Goal: Transaction & Acquisition: Purchase product/service

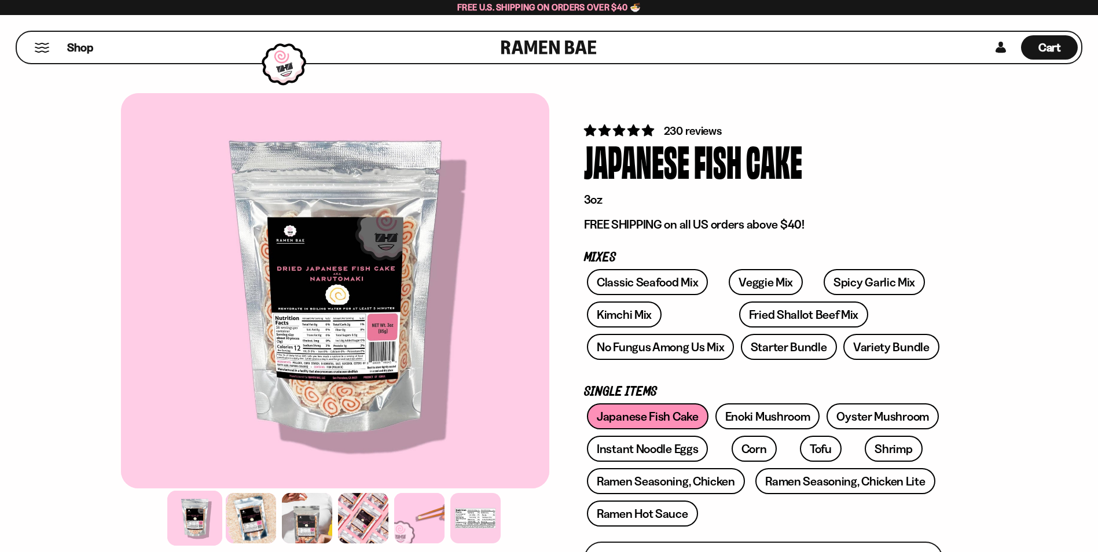
click at [46, 53] on div "Shop" at bounding box center [260, 47] width 481 height 31
click at [41, 53] on div "Shop" at bounding box center [260, 47] width 481 height 31
click at [42, 46] on button "Mobile Menu Trigger" at bounding box center [42, 48] width 16 height 10
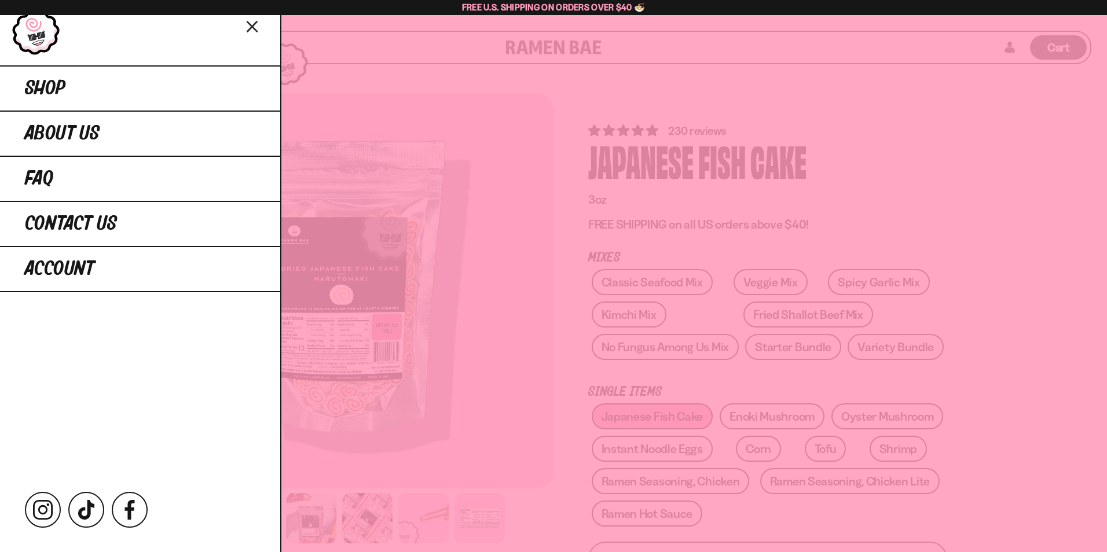
click at [364, 251] on div at bounding box center [553, 276] width 1107 height 552
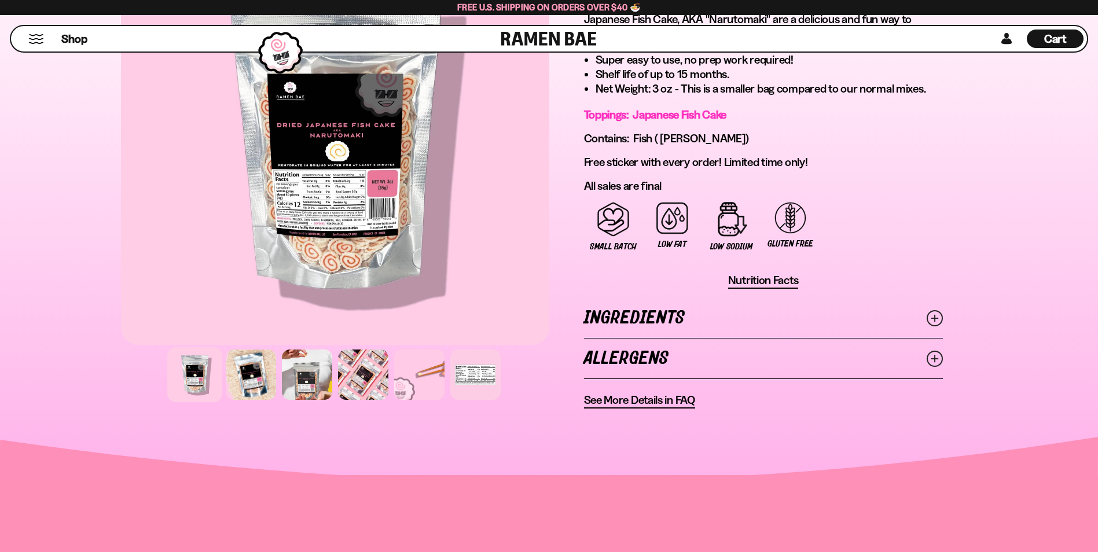
scroll to position [695, 0]
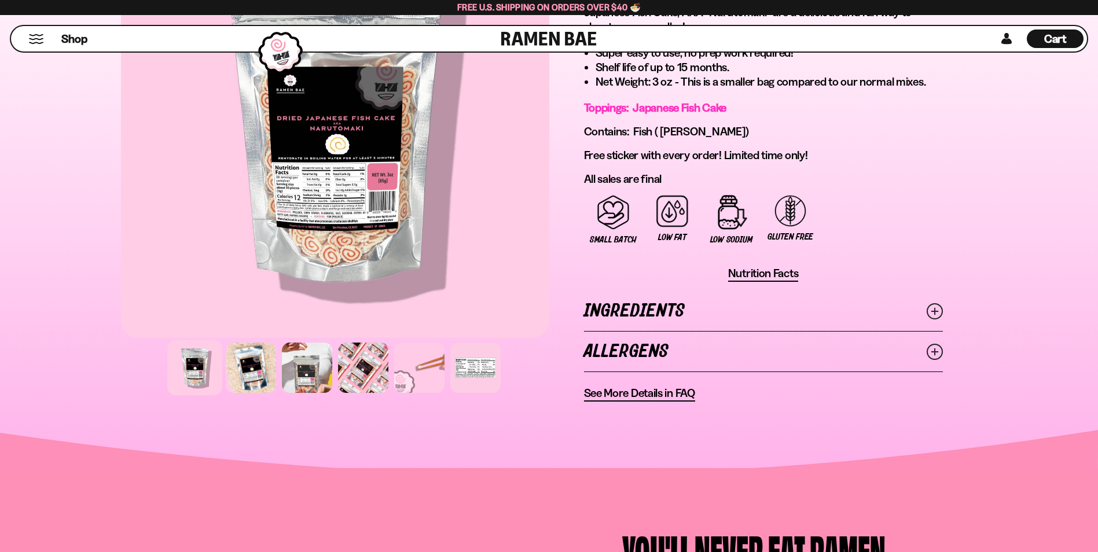
click at [934, 350] on line at bounding box center [934, 352] width 6 height 6
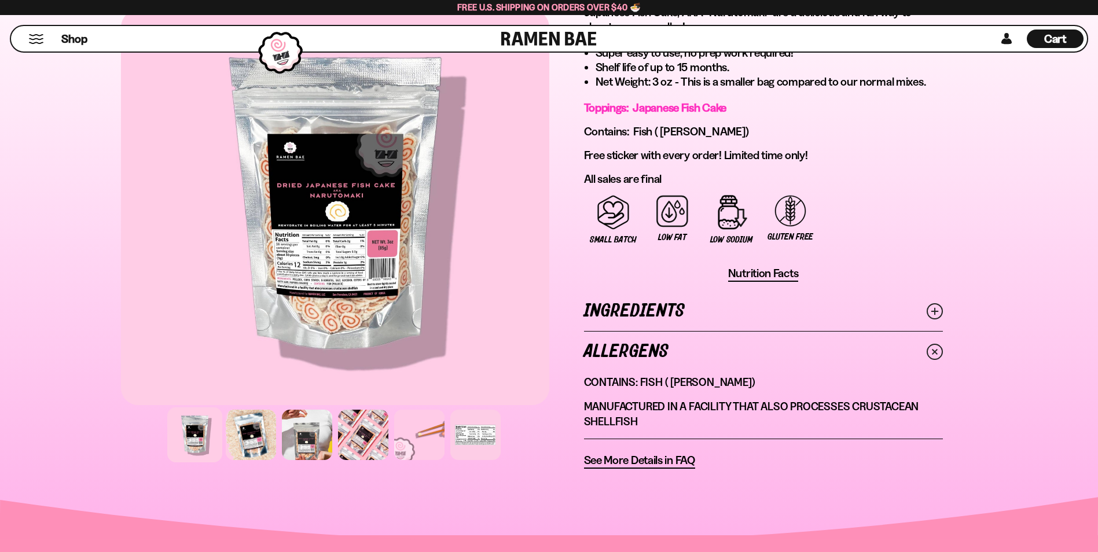
click at [934, 310] on line at bounding box center [934, 311] width 6 height 6
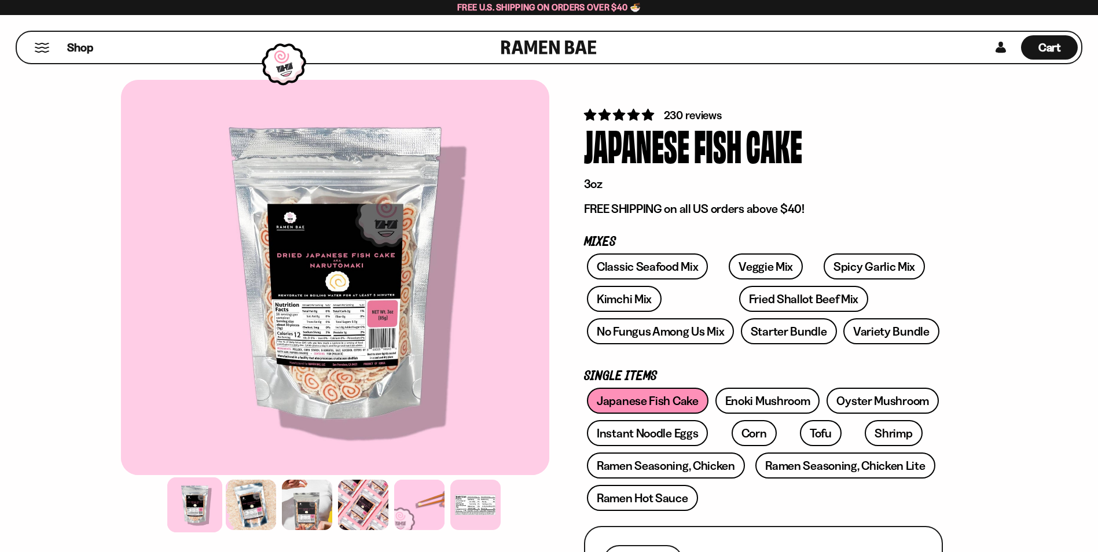
scroll to position [0, 0]
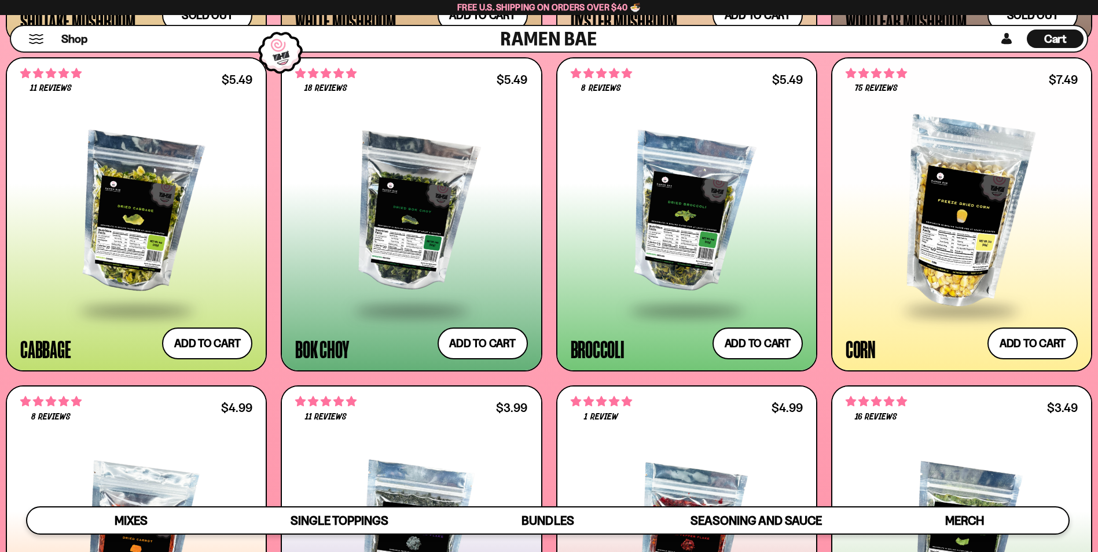
scroll to position [2200, 0]
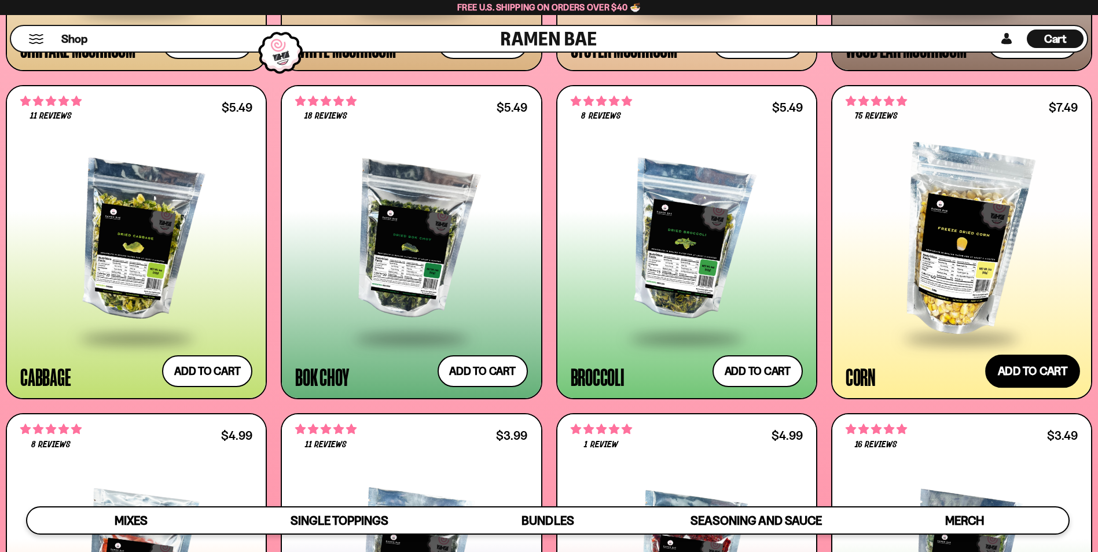
click at [1003, 372] on button "Add to cart Add ― Regular price $7.49 Regular price Sale price $7.49 Unit price…" at bounding box center [1032, 372] width 95 height 34
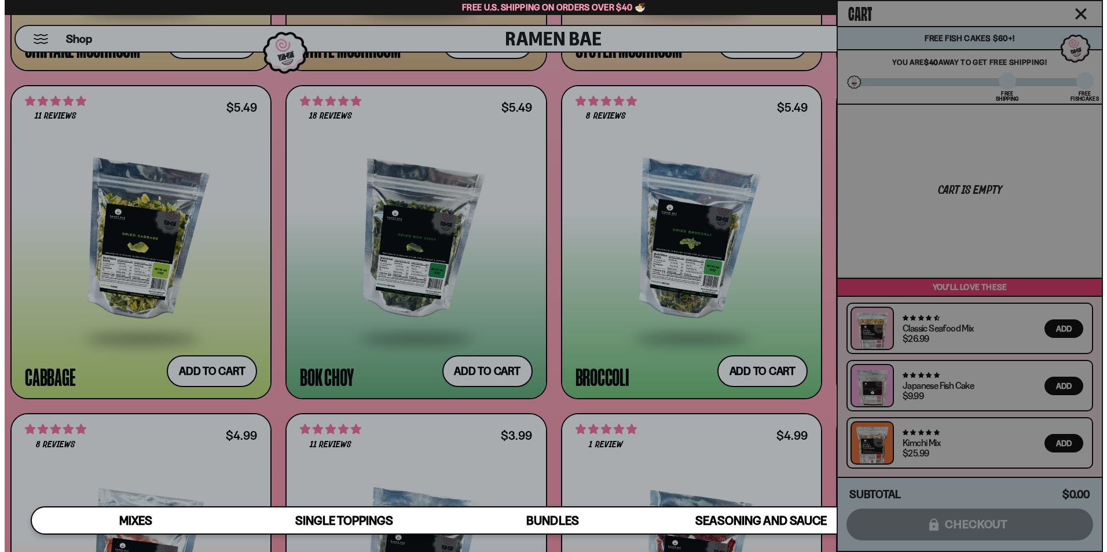
scroll to position [2212, 0]
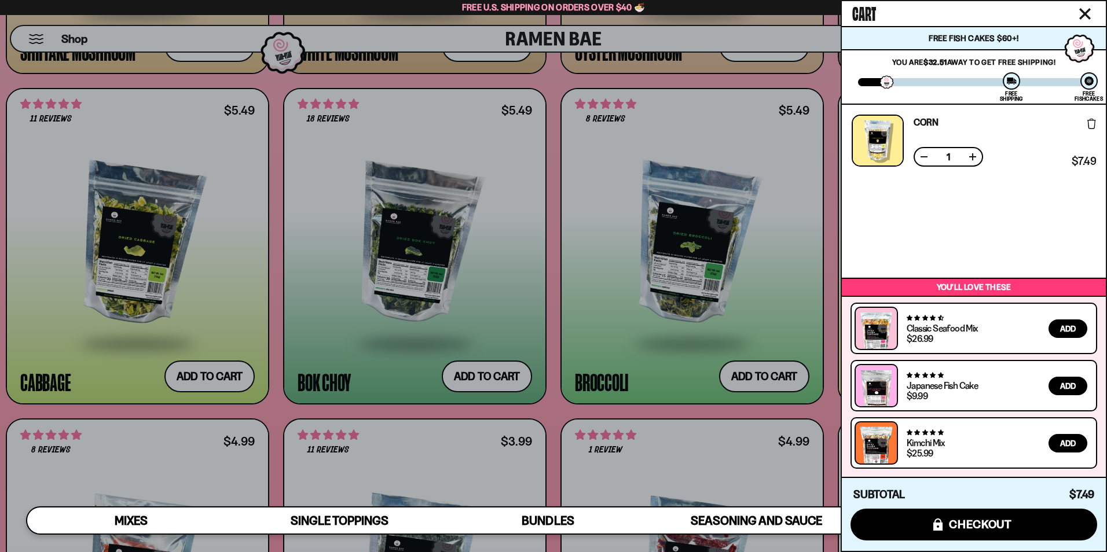
click at [696, 214] on div at bounding box center [553, 276] width 1107 height 552
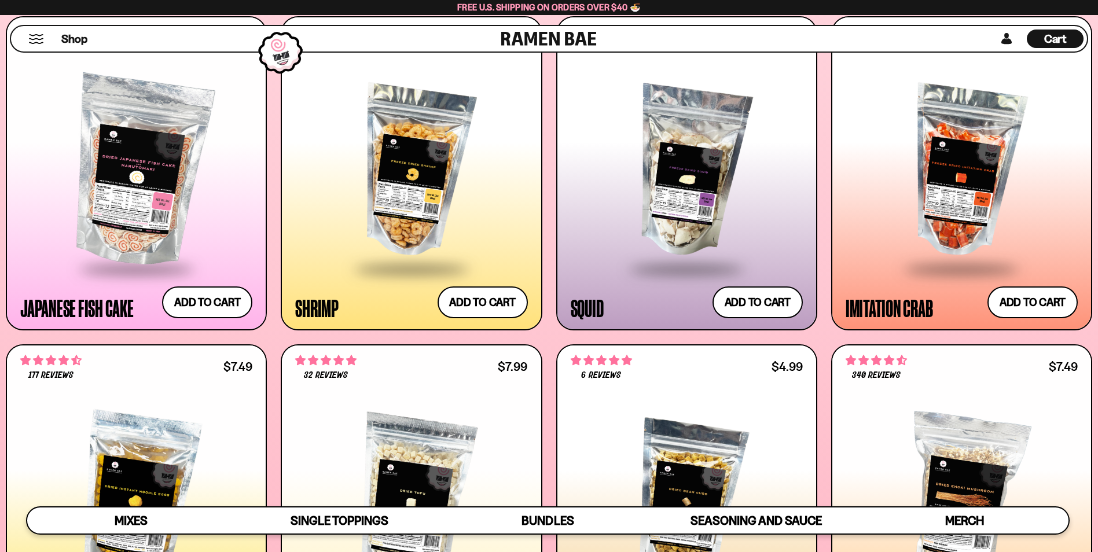
scroll to position [1274, 0]
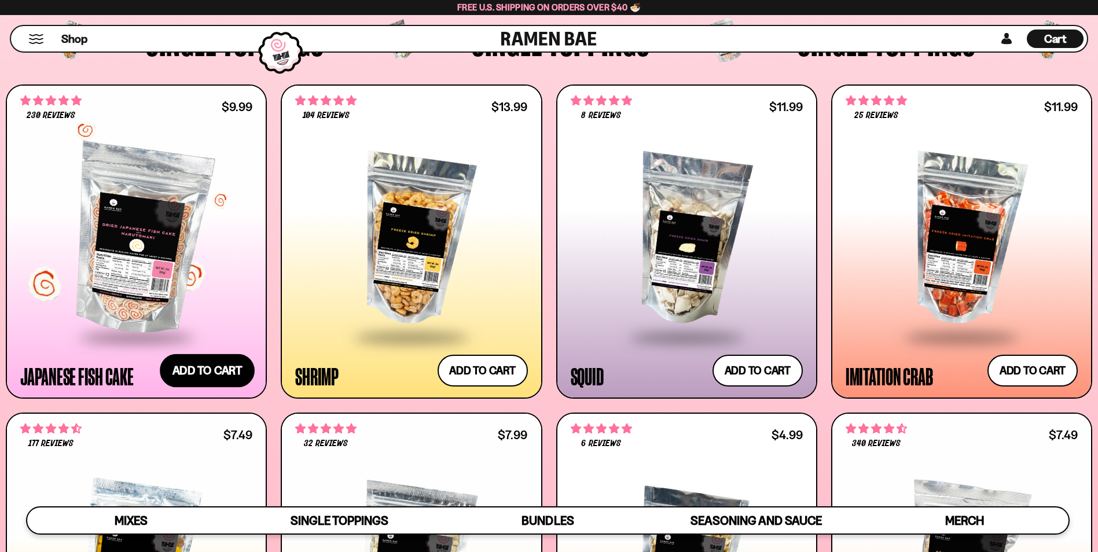
click at [212, 364] on button "Add to cart Add ― Regular price $9.99 Regular price Sale price $9.99 Unit price…" at bounding box center [207, 371] width 95 height 34
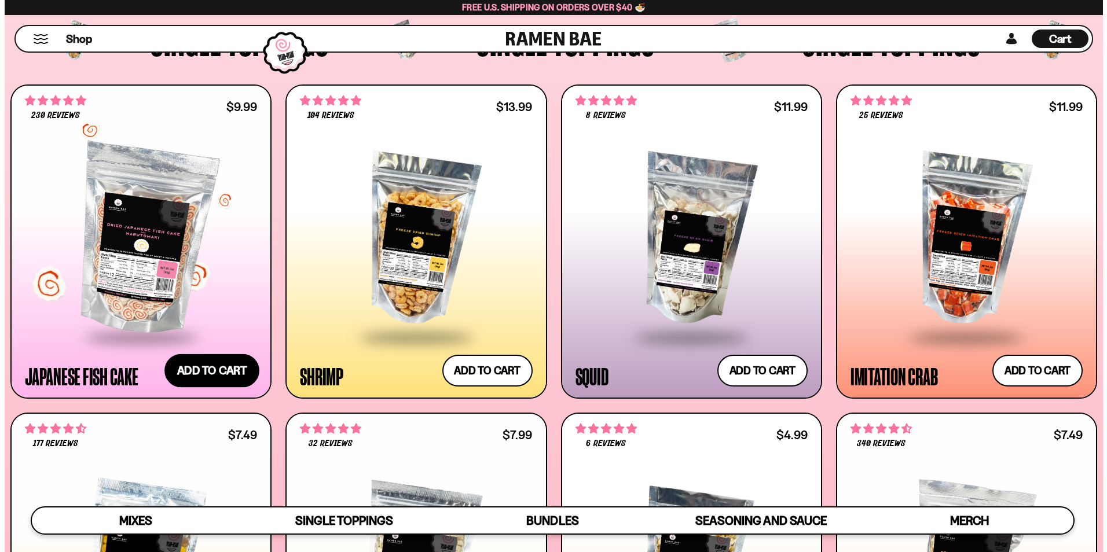
scroll to position [1217, 0]
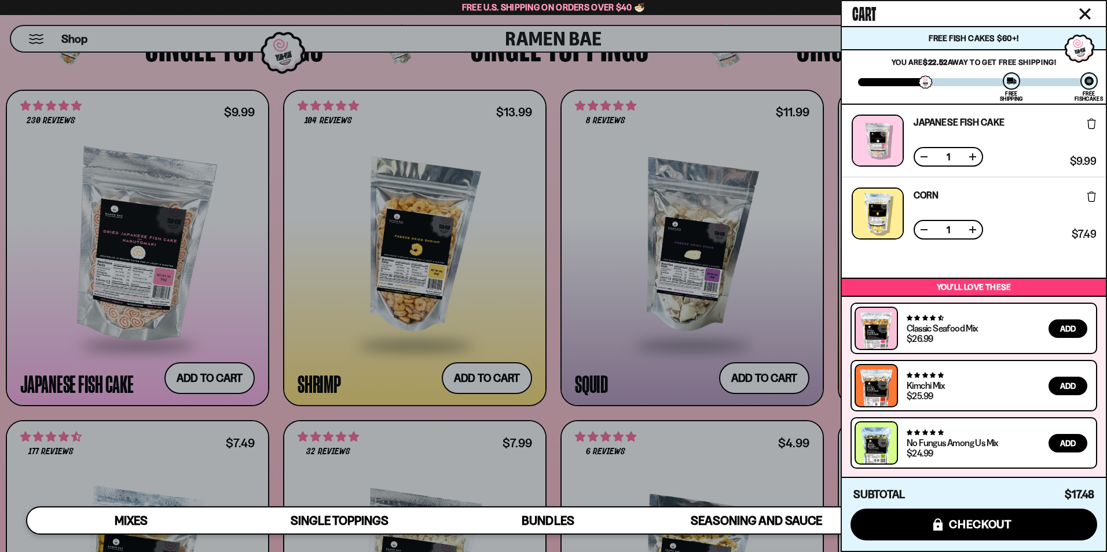
click at [696, 266] on div at bounding box center [553, 276] width 1107 height 552
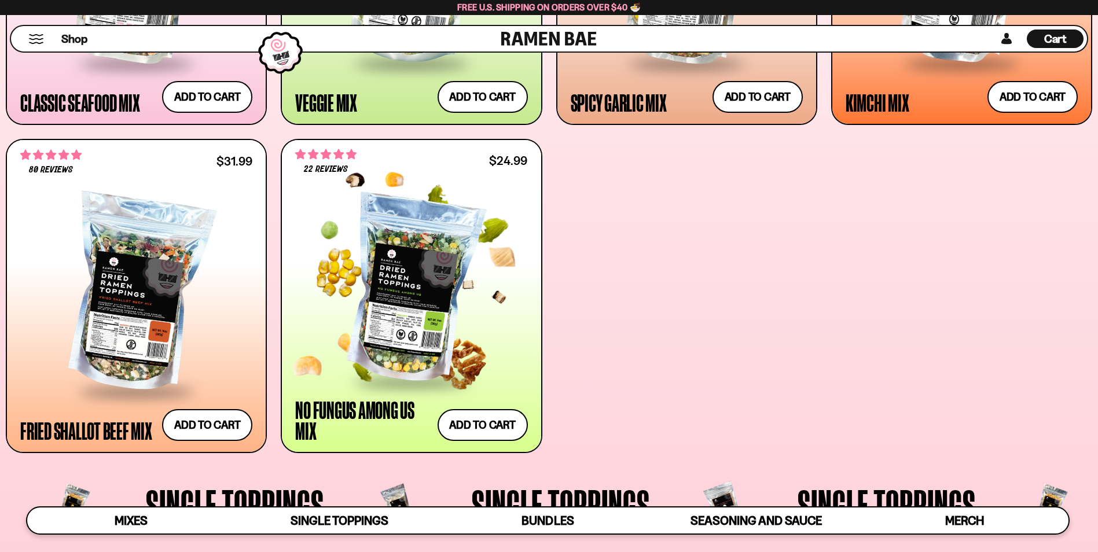
scroll to position [753, 0]
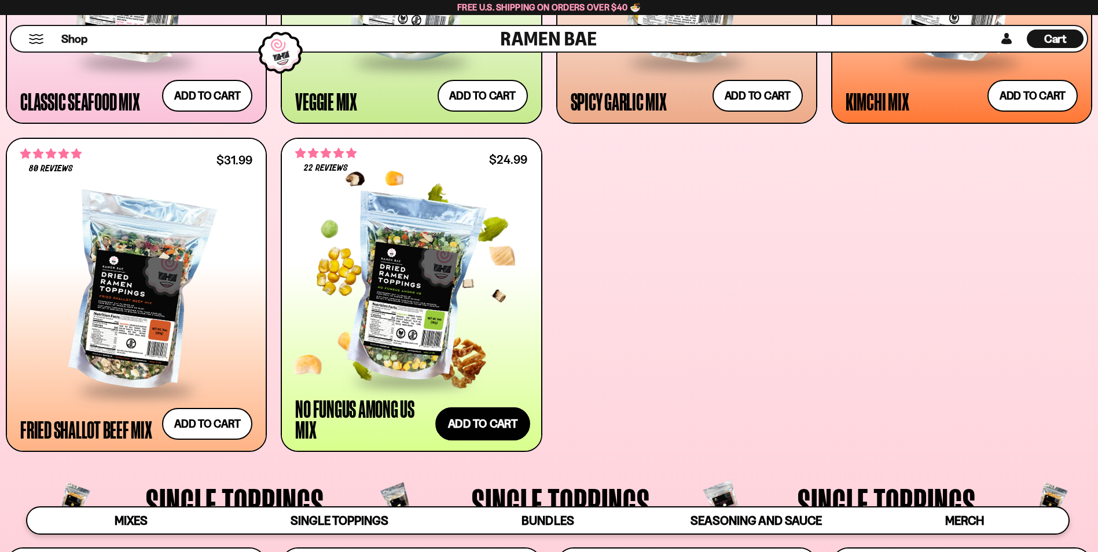
click at [487, 419] on button "Add to cart Add ― Regular price $24.99 Regular price Sale price $24.99 Unit pri…" at bounding box center [482, 424] width 95 height 34
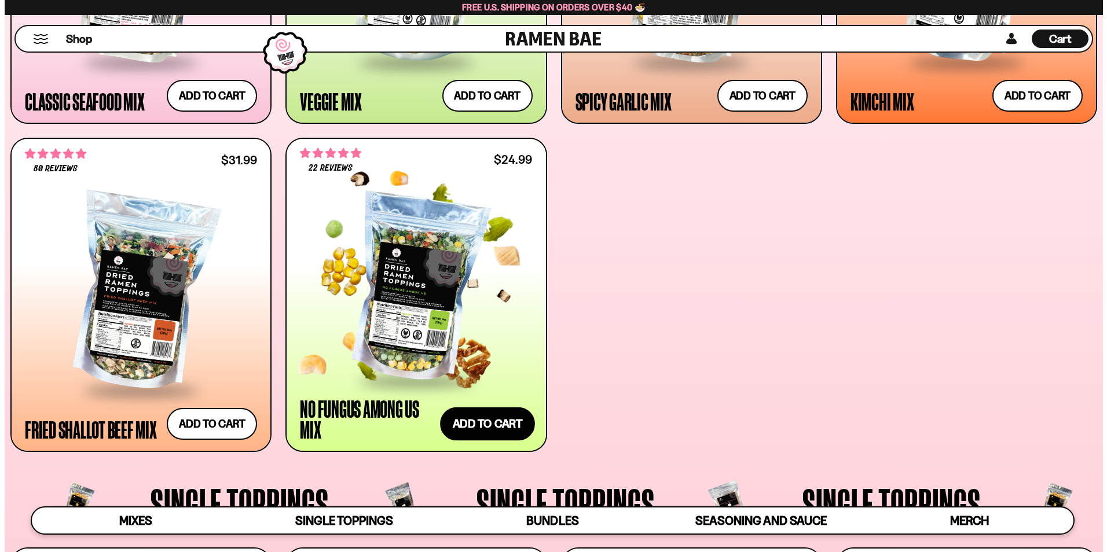
scroll to position [754, 0]
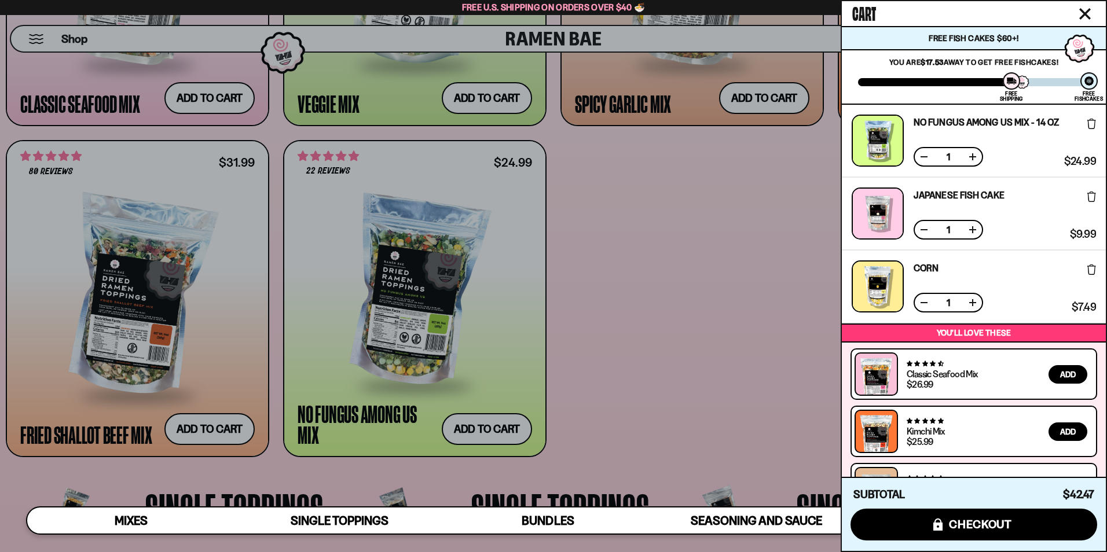
click at [722, 386] on div at bounding box center [553, 276] width 1107 height 552
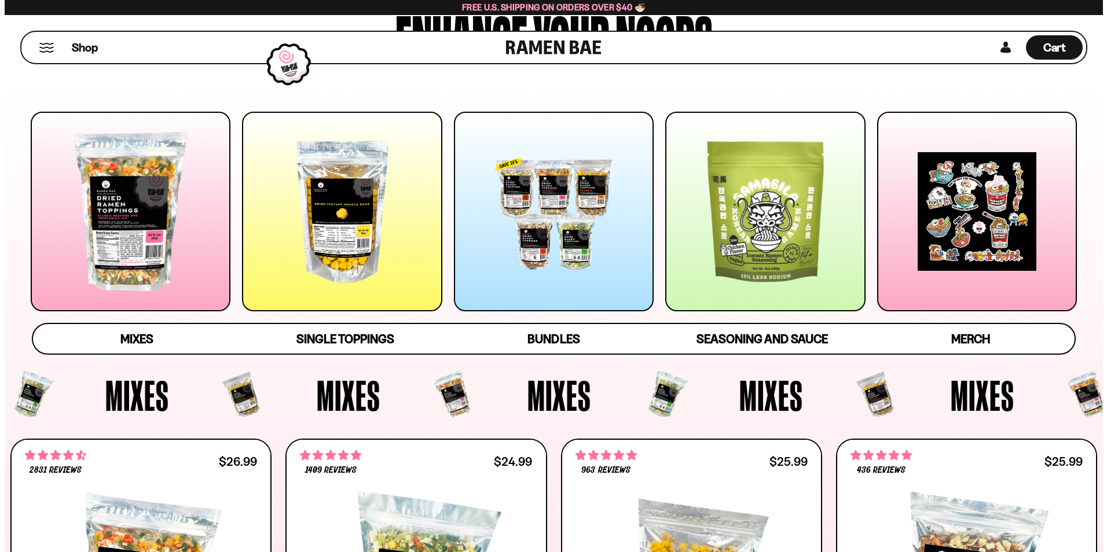
scroll to position [0, 0]
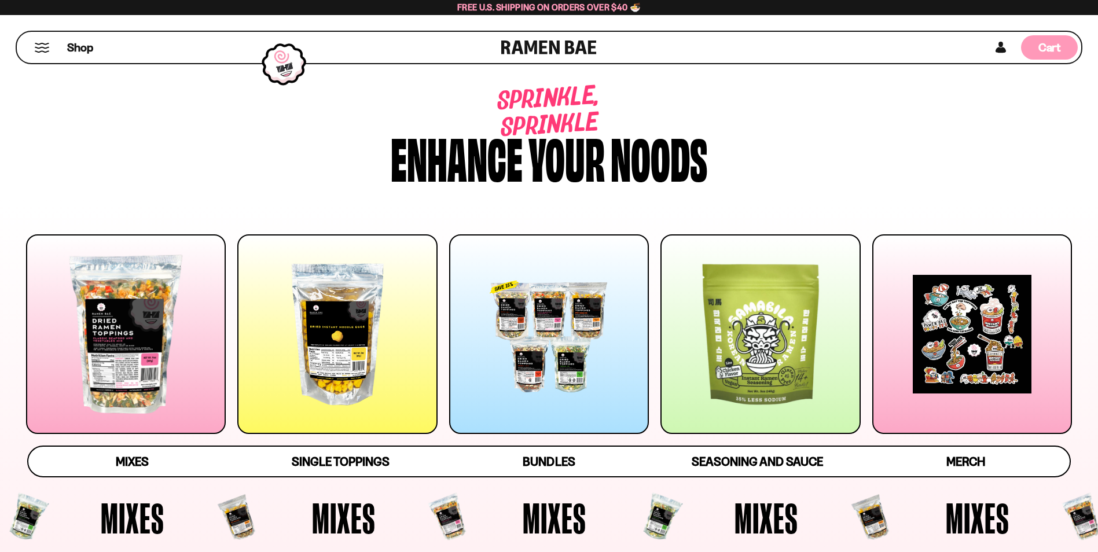
click at [1040, 44] on span "Cart" at bounding box center [1050, 48] width 23 height 14
